Goal: Communication & Community: Answer question/provide support

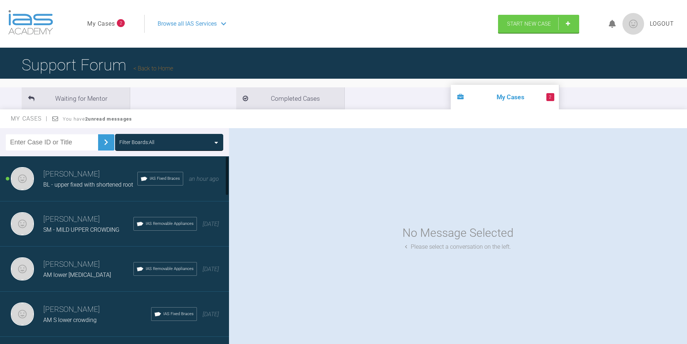
click at [73, 176] on h3 "[PERSON_NAME]" at bounding box center [90, 174] width 94 height 12
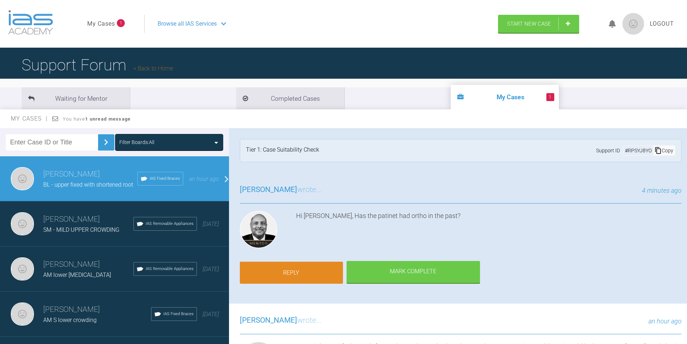
click at [290, 267] on link "Reply" at bounding box center [291, 272] width 103 height 22
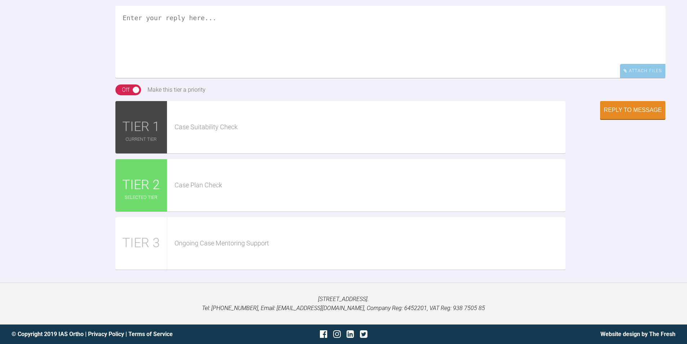
scroll to position [768, 0]
click at [166, 78] on textarea at bounding box center [390, 42] width 550 height 72
click at [154, 47] on textarea "yes, i tthink so , as a chelid" at bounding box center [390, 42] width 550 height 72
click at [216, 47] on textarea "yes, i think so , as a chelid" at bounding box center [390, 42] width 550 height 72
click at [220, 48] on textarea "yes, i think so , as a chlid" at bounding box center [390, 42] width 550 height 72
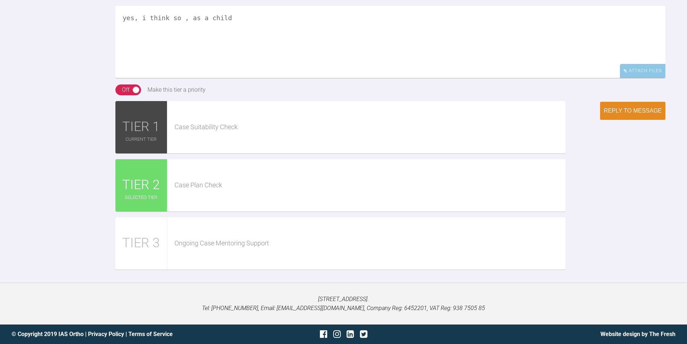
type textarea "yes, i think so , as a child"
click at [631, 114] on div "Reply to Message" at bounding box center [633, 110] width 58 height 6
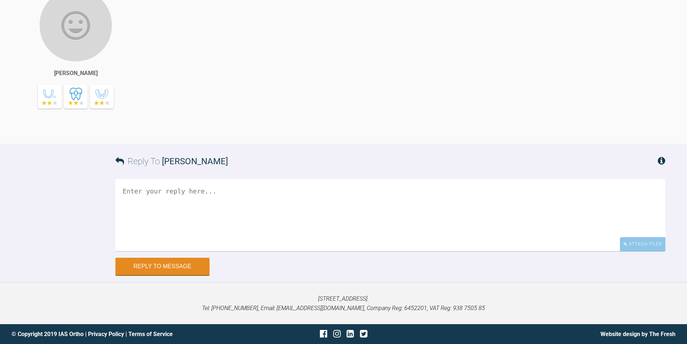
scroll to position [775, 0]
